Goal: Task Accomplishment & Management: Manage account settings

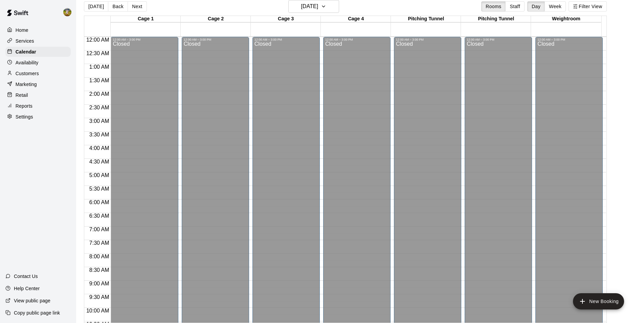
scroll to position [364, 0]
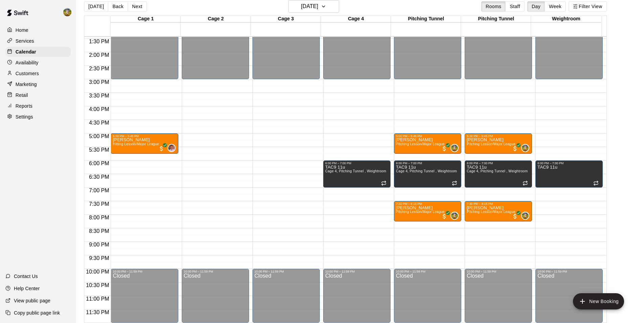
click at [60, 145] on div "Home Services Calendar Availability Customers Marketing Retail Reports Settings…" at bounding box center [38, 161] width 76 height 323
click at [44, 74] on div "Customers" at bounding box center [37, 73] width 65 height 10
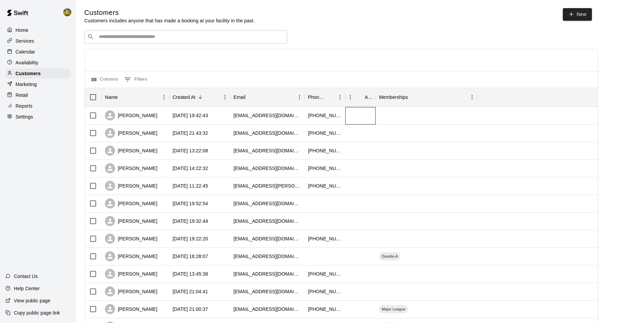
click at [351, 117] on div at bounding box center [360, 116] width 30 height 18
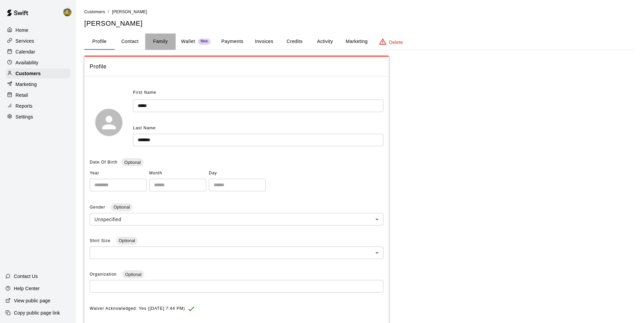
click at [158, 38] on button "Family" at bounding box center [160, 42] width 30 height 16
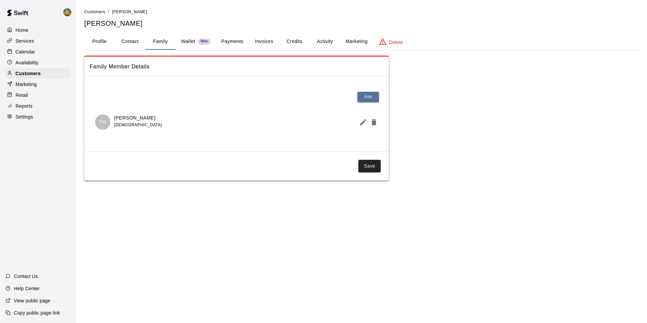
click at [290, 40] on button "Credits" at bounding box center [294, 42] width 30 height 16
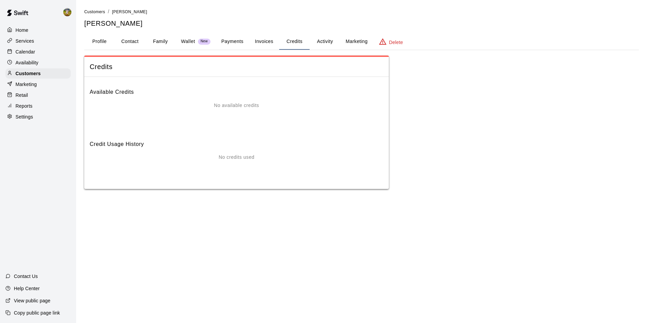
click at [325, 40] on button "Activity" at bounding box center [325, 42] width 30 height 16
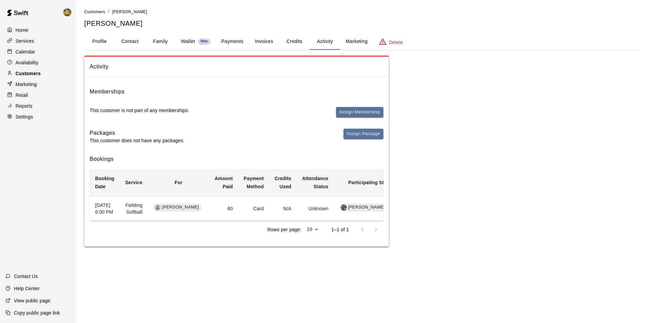
click at [18, 77] on p "Customers" at bounding box center [28, 73] width 25 height 7
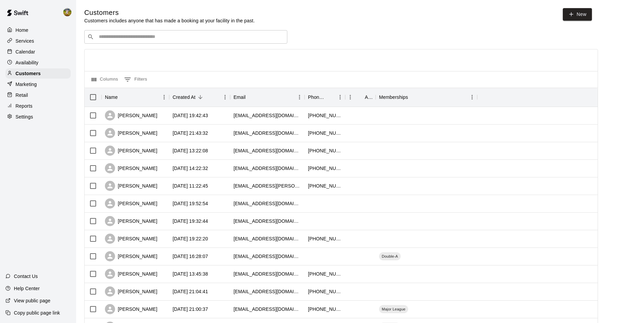
click at [30, 51] on p "Calendar" at bounding box center [26, 51] width 20 height 7
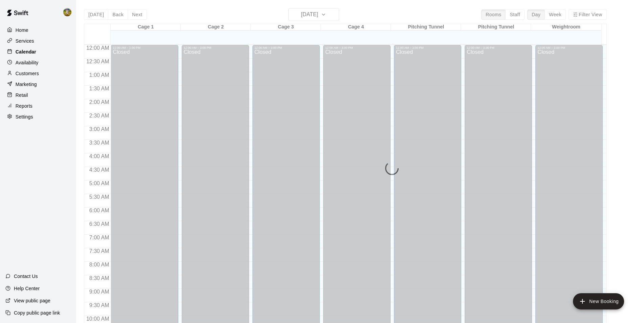
scroll to position [344, 0]
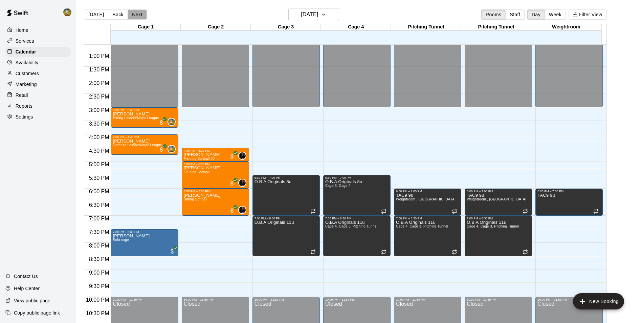
click at [142, 13] on button "Next" at bounding box center [137, 14] width 19 height 10
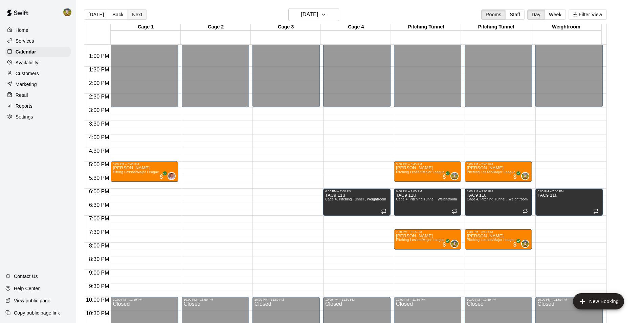
click at [142, 13] on button "Next" at bounding box center [137, 14] width 19 height 10
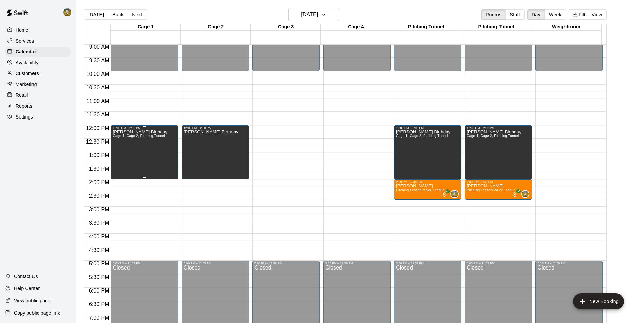
scroll to position [242, 0]
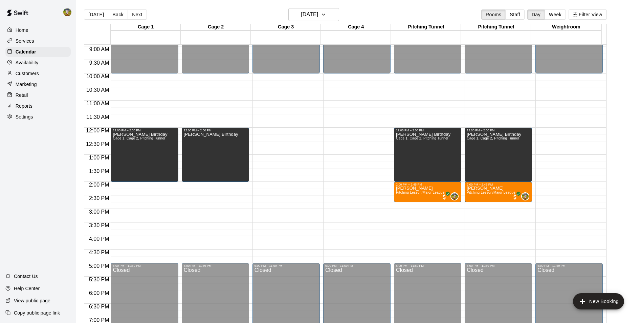
click at [149, 12] on div "[DATE] Back [DATE][DATE] Rooms Staff Day Week Filter View" at bounding box center [345, 16] width 523 height 16
click at [141, 14] on button "Next" at bounding box center [137, 14] width 19 height 10
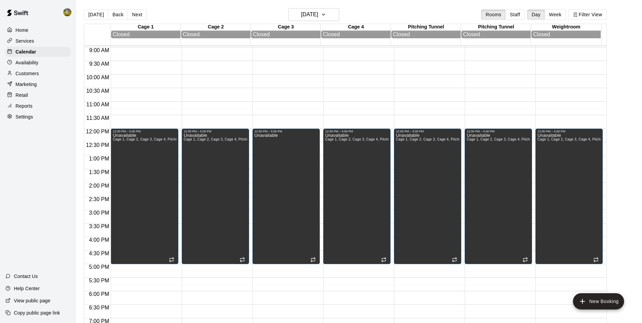
click at [141, 14] on button "Next" at bounding box center [137, 14] width 19 height 10
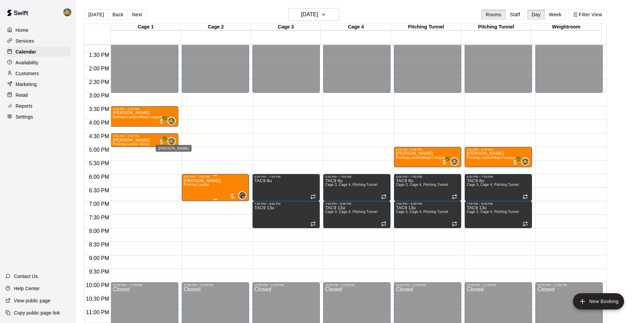
scroll to position [365, 0]
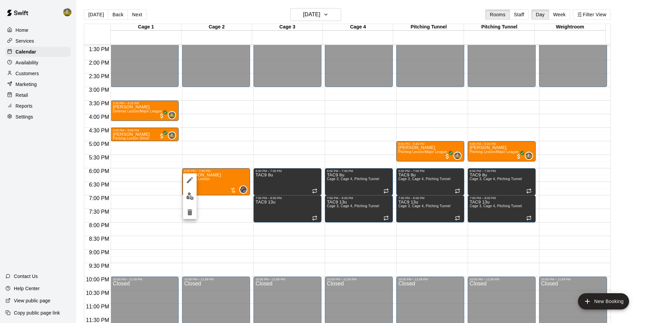
click at [192, 195] on img "edit" at bounding box center [190, 196] width 8 height 8
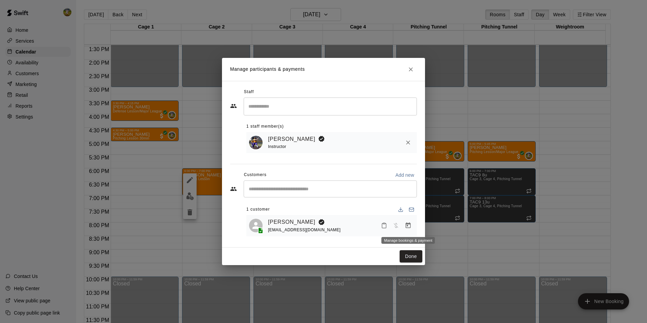
click at [409, 228] on icon "Manage bookings & payment" at bounding box center [408, 225] width 5 height 6
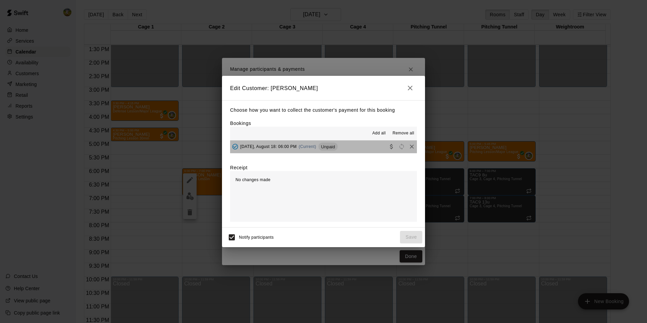
click at [344, 151] on button "[DATE], August 18: 06:00 PM (Current) Unpaid" at bounding box center [323, 146] width 187 height 13
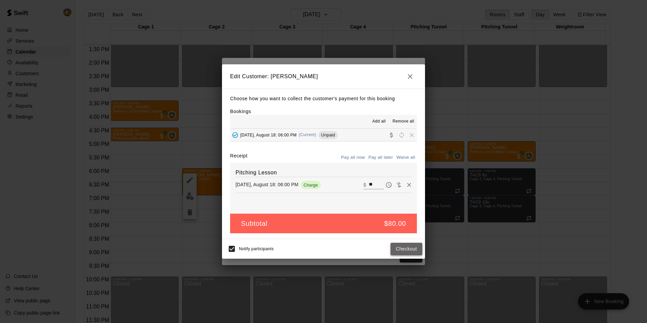
click at [400, 250] on button "Checkout" at bounding box center [407, 249] width 32 height 13
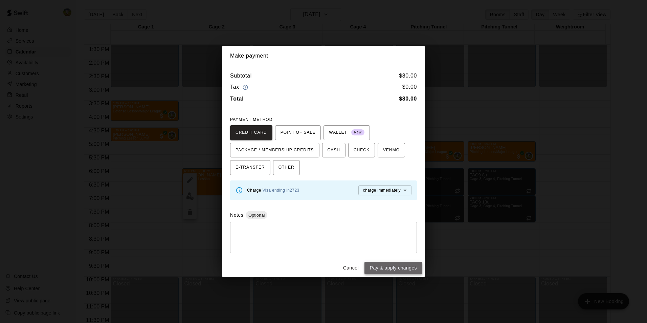
click at [397, 265] on button "Pay & apply changes" at bounding box center [394, 268] width 58 height 13
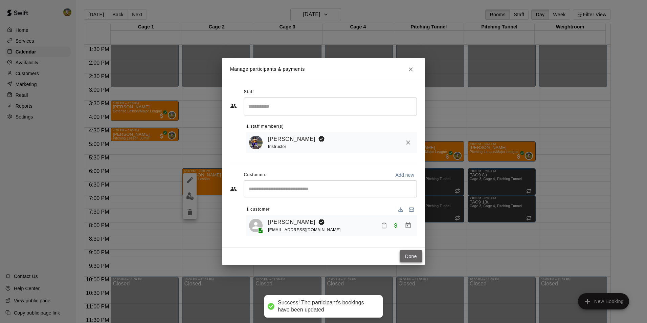
click at [407, 253] on button "Done" at bounding box center [411, 256] width 23 height 13
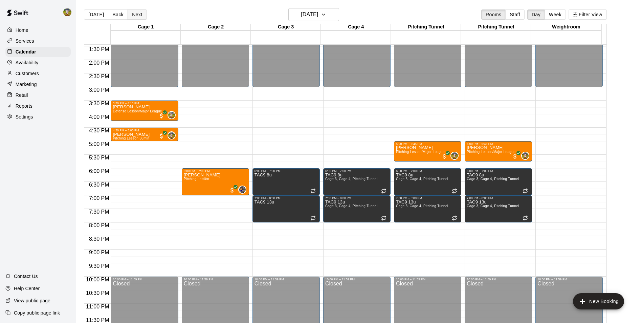
click at [137, 16] on button "Next" at bounding box center [137, 14] width 19 height 10
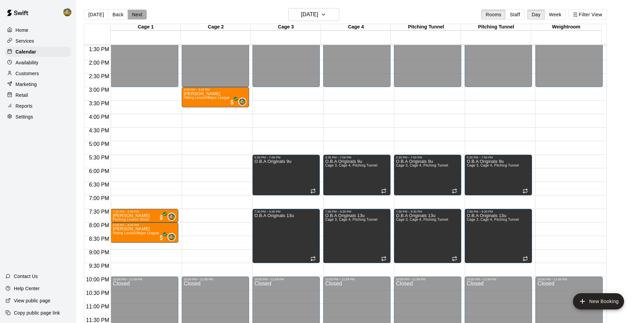
click at [137, 17] on button "Next" at bounding box center [137, 14] width 19 height 10
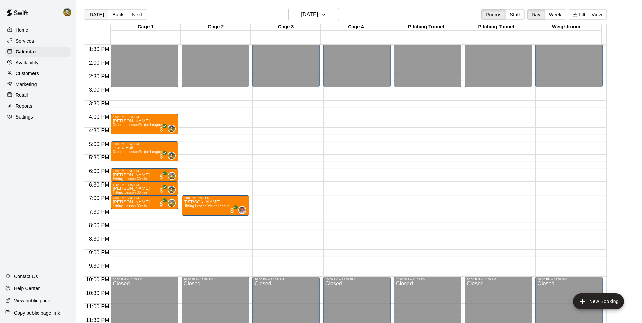
click at [100, 14] on button "[DATE]" at bounding box center [96, 14] width 24 height 10
